Goal: Find contact information: Find contact information

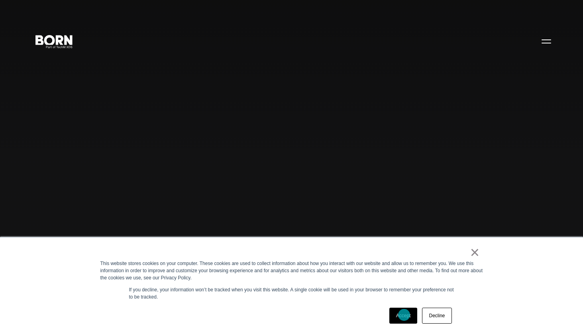
click at [404, 315] on link "Accept" at bounding box center [403, 316] width 28 height 16
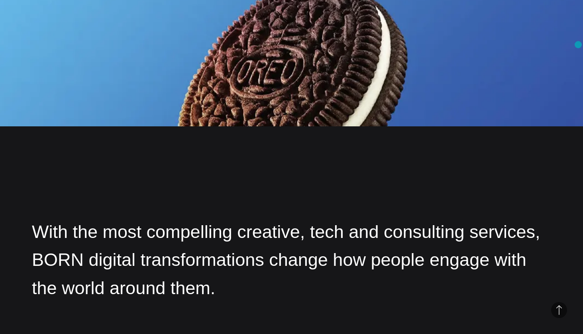
scroll to position [2375, 0]
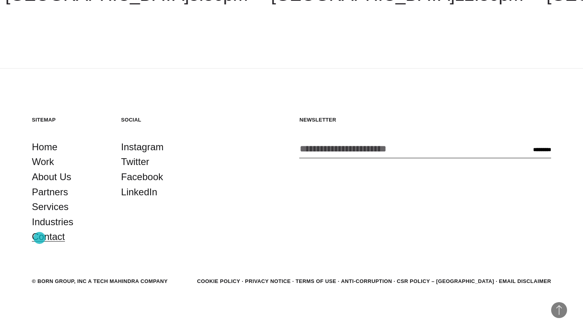
click at [39, 238] on link "Contact" at bounding box center [48, 236] width 33 height 15
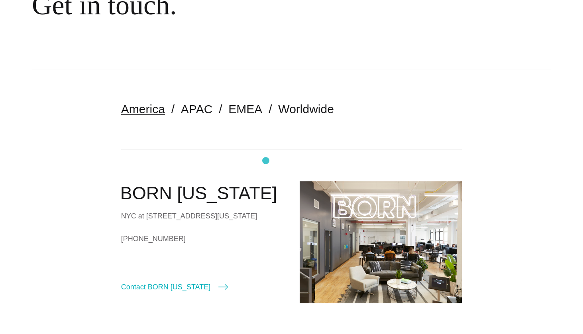
scroll to position [120, 0]
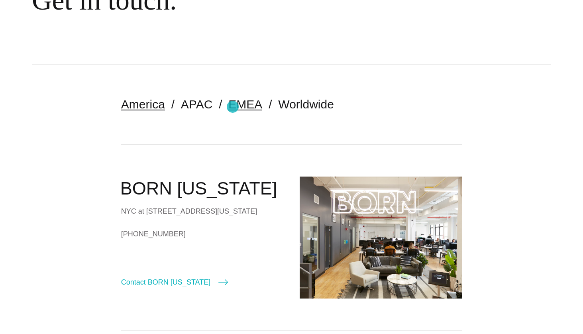
click at [233, 107] on link "EMEA" at bounding box center [245, 104] width 34 height 13
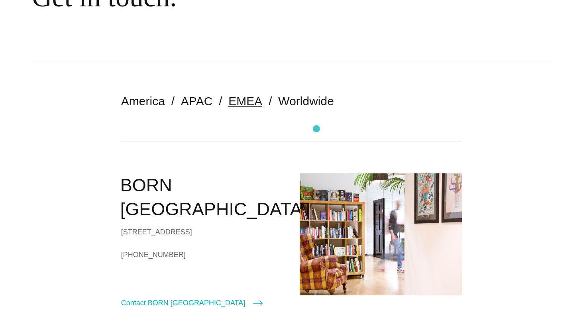
scroll to position [199, 0]
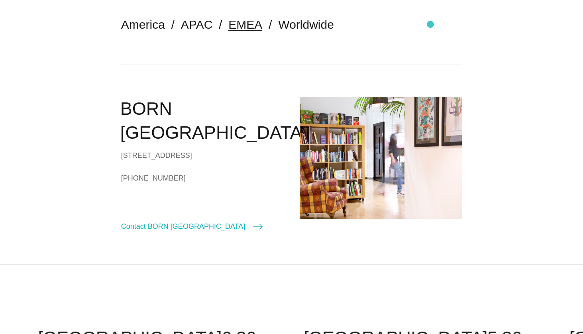
click at [431, 24] on ul "America APAC EMEA Worldwide" at bounding box center [291, 25] width 341 height 16
